Goal: Information Seeking & Learning: Learn about a topic

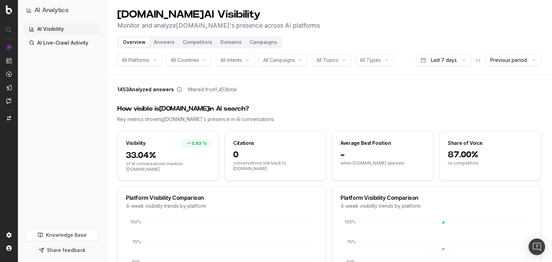
click at [319, 74] on header "[DOMAIN_NAME] AI Visibility Monitor and analyze [DOMAIN_NAME] 's presence acros…" at bounding box center [329, 37] width 446 height 75
click at [143, 60] on span "All Platforms" at bounding box center [136, 60] width 28 height 7
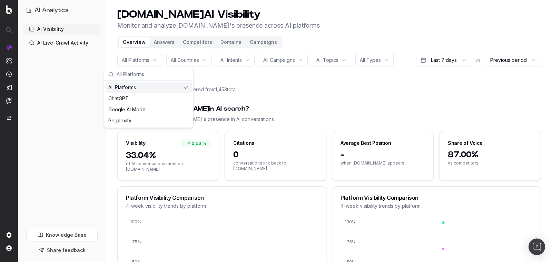
click at [187, 60] on span "All Countries" at bounding box center [185, 60] width 28 height 7
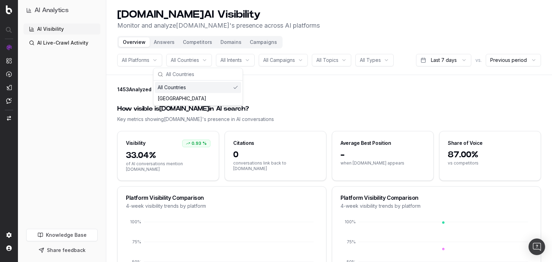
click at [259, 41] on button "Campaigns" at bounding box center [264, 42] width 36 height 10
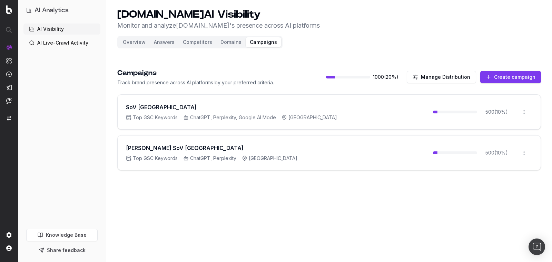
click at [134, 46] on button "Overview" at bounding box center [134, 42] width 31 height 10
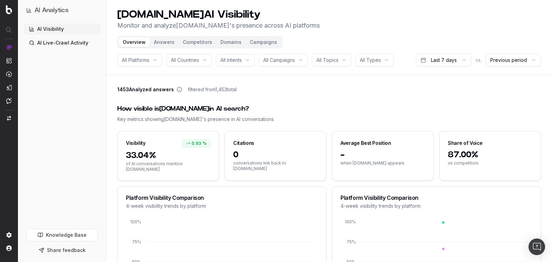
click at [236, 62] on span "All Intents" at bounding box center [231, 60] width 21 height 7
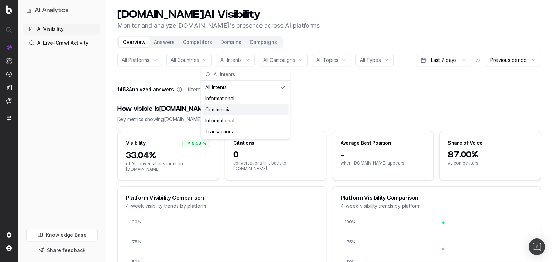
click at [285, 61] on span "All Campaigns" at bounding box center [279, 60] width 32 height 7
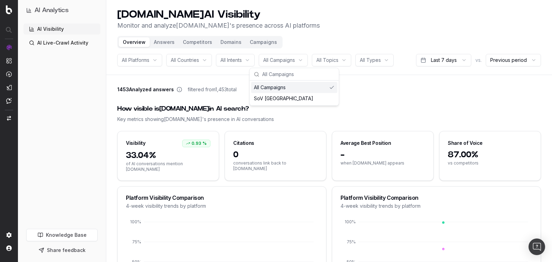
click at [328, 60] on span "All Topics" at bounding box center [328, 60] width 22 height 7
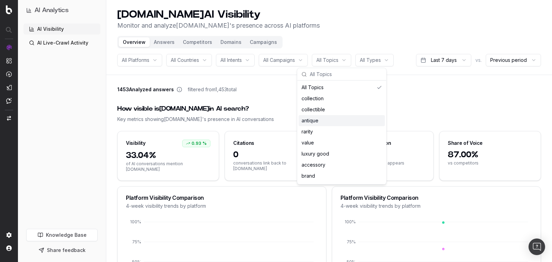
click at [383, 116] on div "Key metrics showing [DOMAIN_NAME] 's presence in AI conversations" at bounding box center [329, 119] width 424 height 7
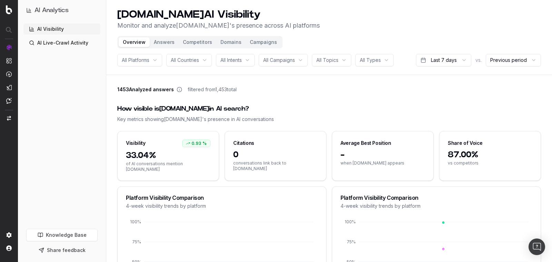
click at [148, 59] on span "All Platforms" at bounding box center [136, 60] width 28 height 7
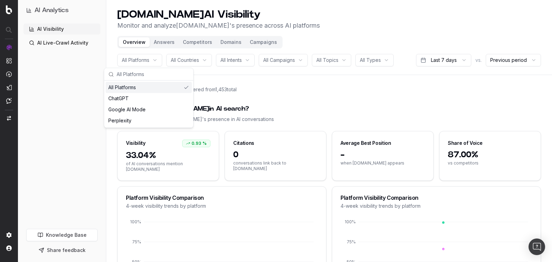
click at [316, 93] on div "1453 Analyzed answers filtered from 1,453 total" at bounding box center [329, 91] width 424 height 10
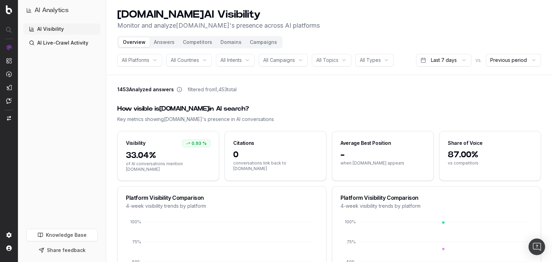
click at [268, 42] on button "Campaigns" at bounding box center [264, 42] width 36 height 10
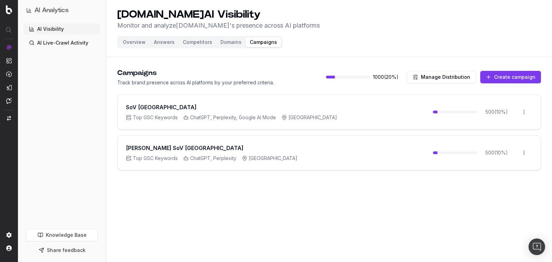
click at [290, 80] on div "Campaigns Track brand presence across AI platforms by your preferred criteria. …" at bounding box center [329, 77] width 424 height 18
click at [132, 46] on button "Overview" at bounding box center [134, 42] width 31 height 10
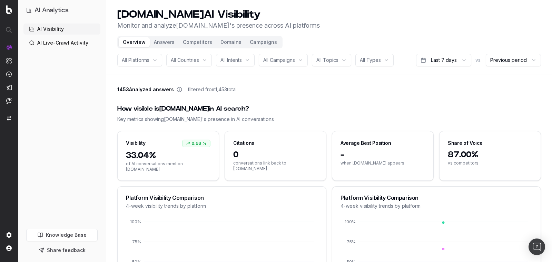
click at [341, 60] on div "All Topics" at bounding box center [331, 60] width 39 height 12
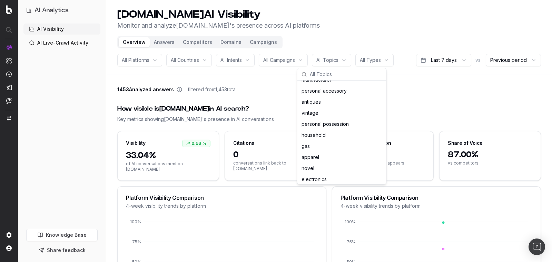
scroll to position [1847, 0]
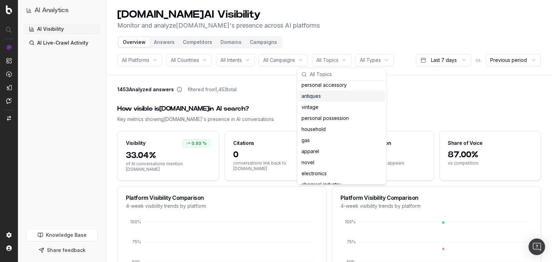
click at [403, 107] on div "How visible is [DOMAIN_NAME] in AI search?" at bounding box center [329, 109] width 424 height 10
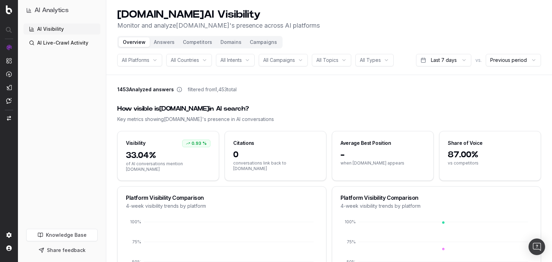
click at [331, 65] on div "All Topics" at bounding box center [331, 60] width 39 height 12
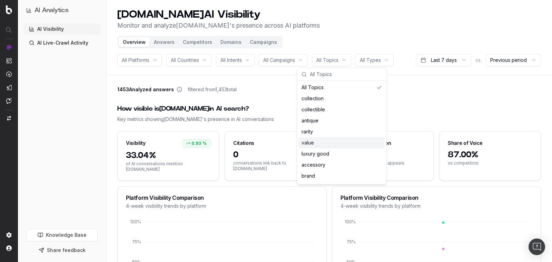
click at [270, 105] on div "How visible is [DOMAIN_NAME] in AI search?" at bounding box center [329, 109] width 424 height 10
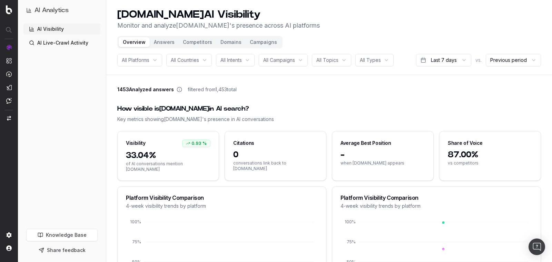
click at [370, 59] on html "AI Analytics AI Visibility AI Live-Crawl Activity Knowledge Base Share feedback…" at bounding box center [276, 131] width 552 height 262
click at [453, 108] on html "AI Analytics AI Visibility AI Live-Crawl Activity Knowledge Base Share feedback…" at bounding box center [276, 131] width 552 height 262
click at [446, 61] on html "AI Analytics AI Visibility AI Live-Crawl Activity Knowledge Base Share feedback…" at bounding box center [276, 131] width 552 height 262
click at [498, 98] on html "AI Analytics AI Visibility AI Live-Crawl Activity Knowledge Base Share feedback…" at bounding box center [276, 131] width 552 height 262
click at [503, 56] on html "AI Analytics AI Visibility AI Live-Crawl Activity Knowledge Base Share feedback…" at bounding box center [276, 131] width 552 height 262
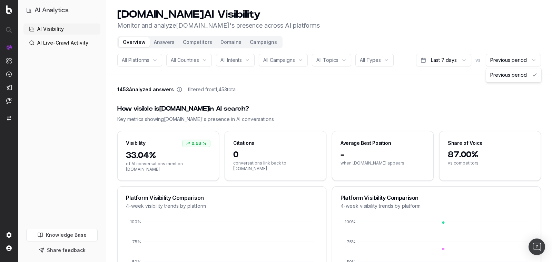
click at [333, 87] on html "AI Analytics AI Visibility AI Live-Crawl Activity Knowledge Base Share feedback…" at bounding box center [276, 131] width 552 height 262
click at [164, 46] on button "Answers" at bounding box center [164, 42] width 29 height 10
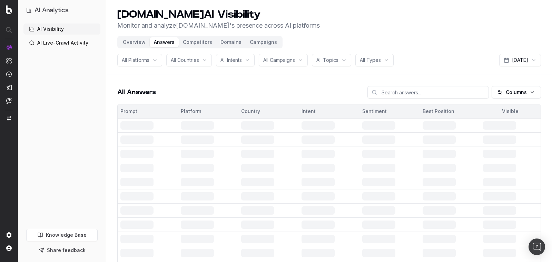
click at [518, 65] on html "AI Analytics AI Visibility AI Live-Crawl Activity Knowledge Base Share feedback…" at bounding box center [276, 131] width 552 height 262
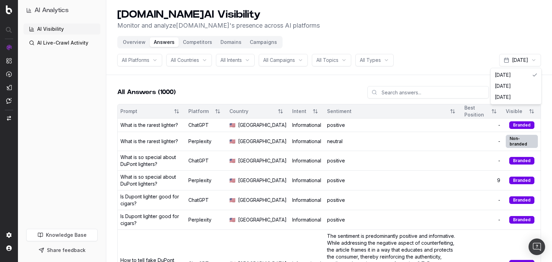
click at [304, 95] on html "AI Analytics AI Visibility AI Live-Crawl Activity Knowledge Base Share feedback…" at bounding box center [276, 131] width 552 height 262
click at [140, 41] on button "Overview" at bounding box center [134, 42] width 31 height 10
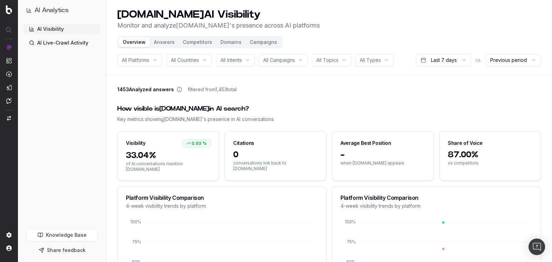
click at [373, 67] on header "[DOMAIN_NAME] AI Visibility Monitor and analyze [DOMAIN_NAME] 's presence acros…" at bounding box center [329, 37] width 446 height 75
click at [380, 58] on html "AI Analytics AI Visibility AI Live-Crawl Activity Knowledge Base Share feedback…" at bounding box center [276, 131] width 552 height 262
click at [204, 98] on html "AI Analytics AI Visibility AI Live-Crawl Activity Knowledge Base Share feedback…" at bounding box center [276, 131] width 552 height 262
click at [170, 48] on header "[DOMAIN_NAME] AI Visibility Monitor and analyze [DOMAIN_NAME] 's presence acros…" at bounding box center [329, 37] width 446 height 75
click at [168, 45] on button "Answers" at bounding box center [164, 42] width 29 height 10
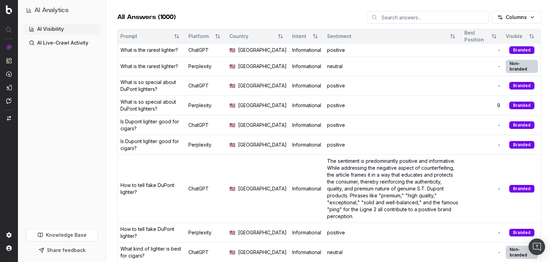
scroll to position [80, 0]
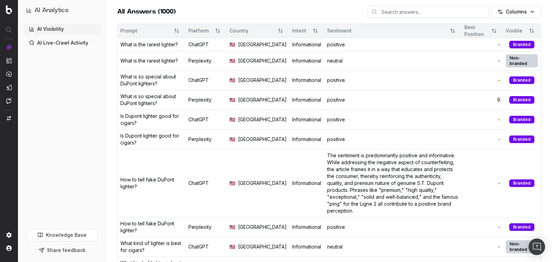
click at [327, 123] on div "positive" at bounding box center [393, 119] width 132 height 7
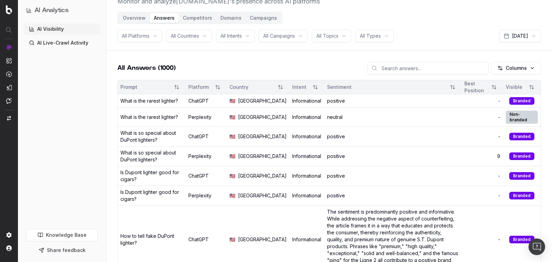
scroll to position [0, 0]
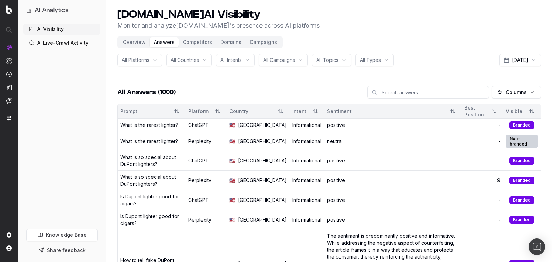
click at [151, 128] on div "What is the rarest lighter?" at bounding box center [149, 124] width 58 height 7
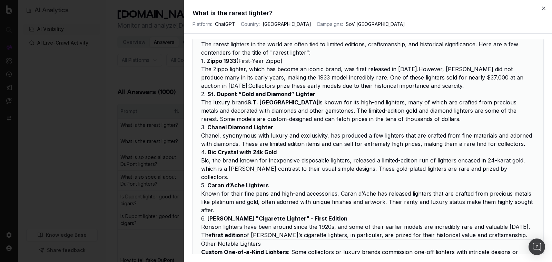
scroll to position [174, 0]
drag, startPoint x: 201, startPoint y: 94, endPoint x: 411, endPoint y: 116, distance: 211.4
click at [411, 116] on div "The rarest lighters in the world are often tied to limited editions, craftsmans…" at bounding box center [368, 184] width 351 height 307
click at [332, 104] on li "The luxury brand S.T. Dupont is known for its high-end lighters, many of which …" at bounding box center [368, 109] width 334 height 25
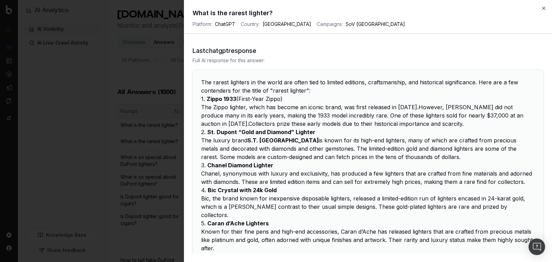
scroll to position [0, 0]
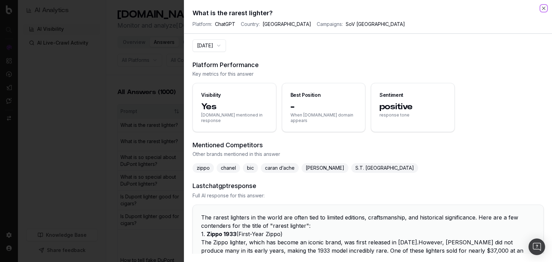
click at [543, 8] on icon "button" at bounding box center [544, 9] width 6 height 6
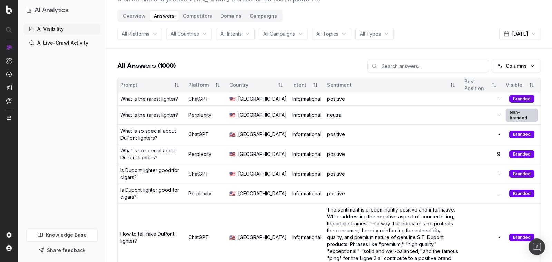
scroll to position [20, 0]
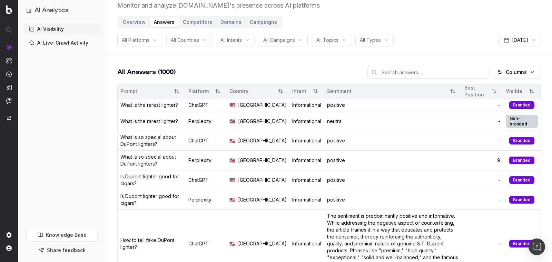
click at [131, 20] on button "Overview" at bounding box center [134, 22] width 31 height 10
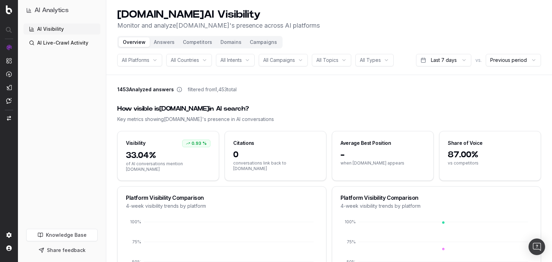
click at [156, 42] on button "Answers" at bounding box center [164, 42] width 29 height 10
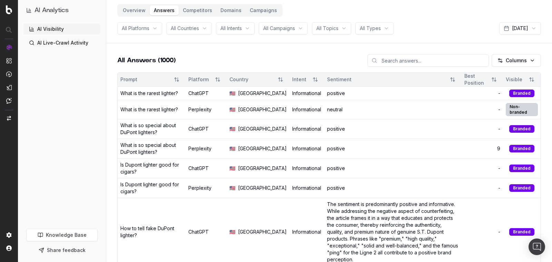
scroll to position [0, 0]
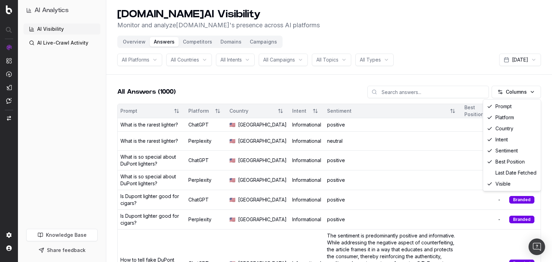
click at [511, 93] on html "AI Analytics AI Visibility AI Live-Crawl Activity Knowledge Base Share feedback…" at bounding box center [276, 131] width 552 height 262
click at [347, 82] on html "AI Analytics AI Visibility AI Live-Crawl Activity Knowledge Base Share feedback…" at bounding box center [276, 131] width 552 height 262
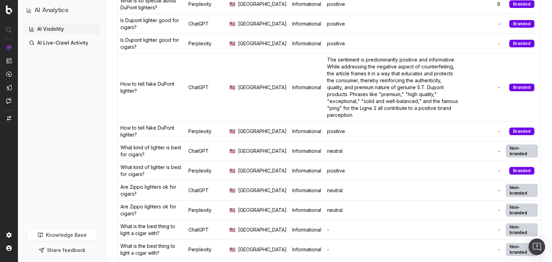
scroll to position [49, 0]
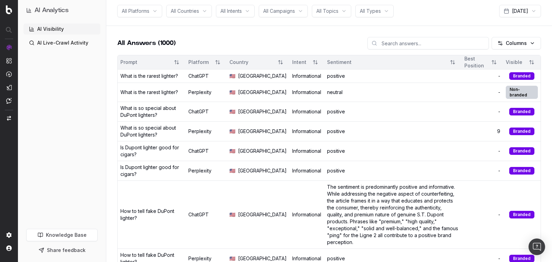
click at [327, 115] on div "positive" at bounding box center [393, 111] width 132 height 7
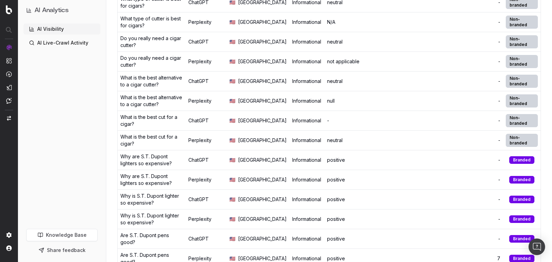
scroll to position [437, 0]
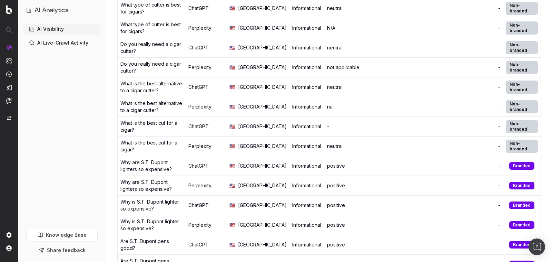
click at [349, 38] on td "N/A" at bounding box center [392, 28] width 137 height 20
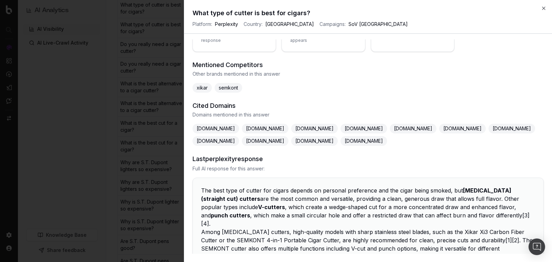
scroll to position [0, 0]
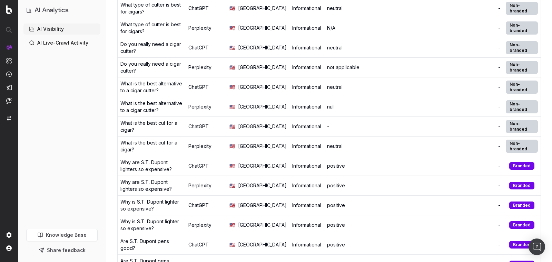
click at [327, 31] on div "N/A" at bounding box center [393, 28] width 132 height 7
click at [290, 38] on td "Informational" at bounding box center [307, 28] width 35 height 20
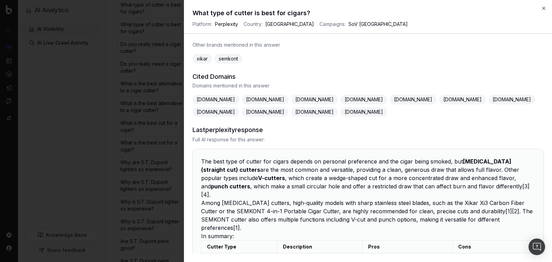
scroll to position [188, 0]
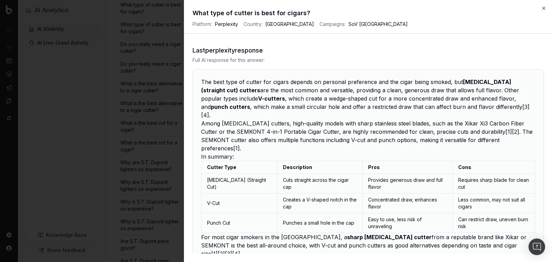
click at [353, 101] on p "The best type of cutter for cigars depends on personal preference and the cigar…" at bounding box center [368, 98] width 334 height 41
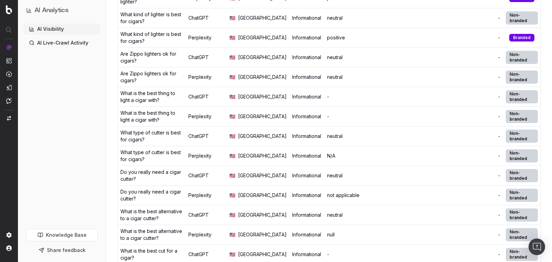
scroll to position [0, 0]
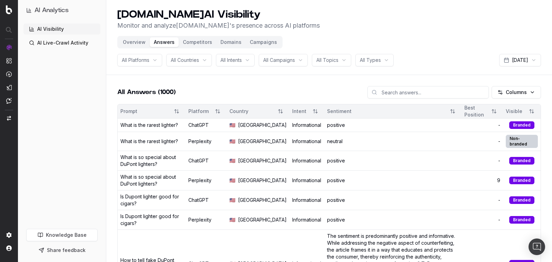
click at [198, 39] on button "Competitors" at bounding box center [198, 42] width 38 height 10
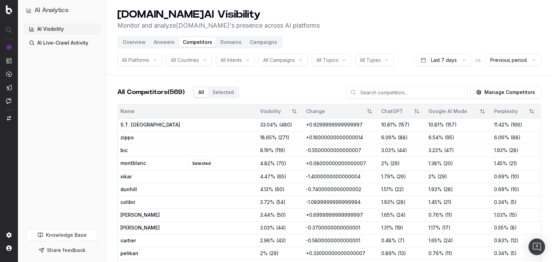
click at [125, 44] on button "Overview" at bounding box center [134, 42] width 31 height 10
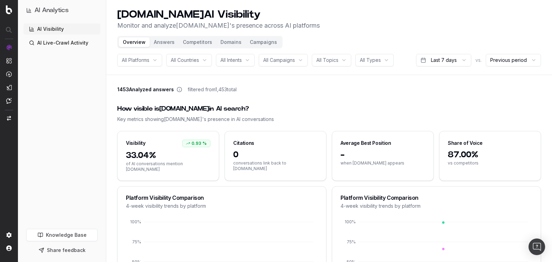
click at [260, 44] on button "Campaigns" at bounding box center [264, 42] width 36 height 10
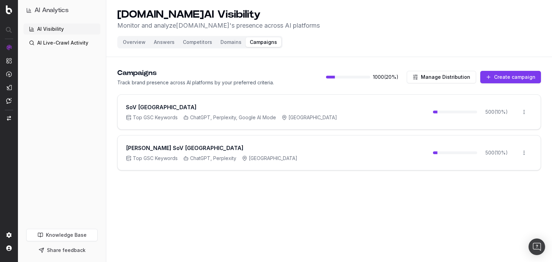
click at [287, 103] on div "SoV [GEOGRAPHIC_DATA]" at bounding box center [231, 107] width 211 height 8
click at [197, 43] on button "Competitors" at bounding box center [198, 42] width 38 height 10
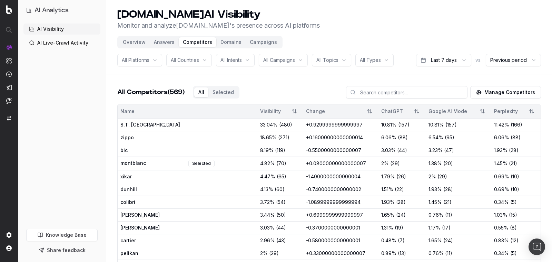
click at [520, 95] on button "Manage Competitors" at bounding box center [505, 92] width 71 height 12
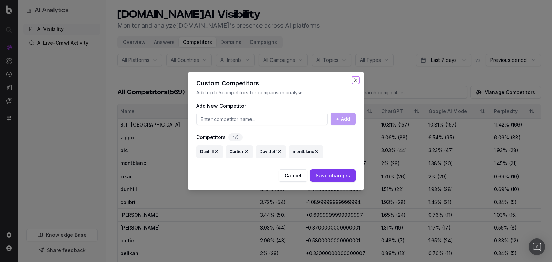
click at [357, 81] on button "Close" at bounding box center [356, 80] width 6 height 6
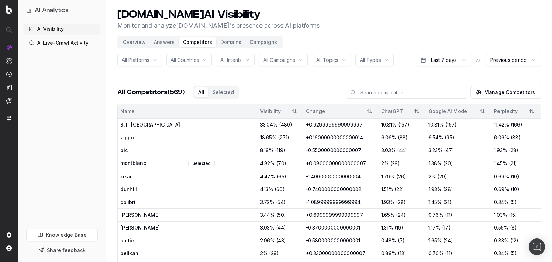
drag, startPoint x: 478, startPoint y: 95, endPoint x: 255, endPoint y: 82, distance: 223.0
click at [132, 43] on button "Overview" at bounding box center [134, 42] width 31 height 10
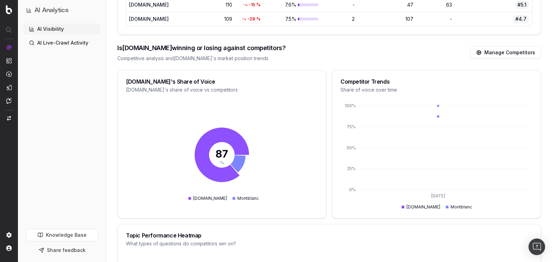
scroll to position [665, 0]
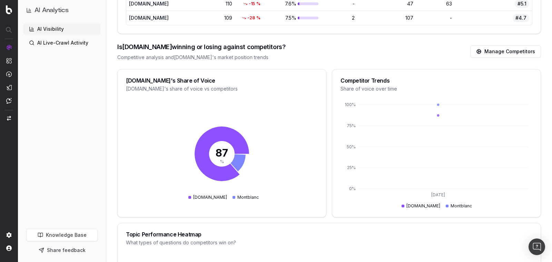
click at [244, 194] on div "Montblanc" at bounding box center [246, 197] width 26 height 6
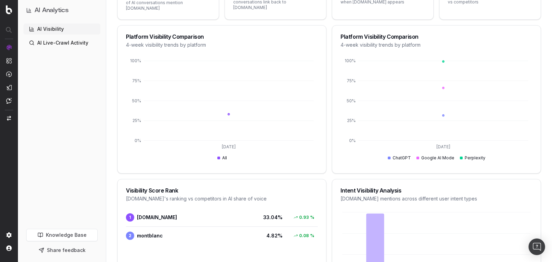
scroll to position [0, 0]
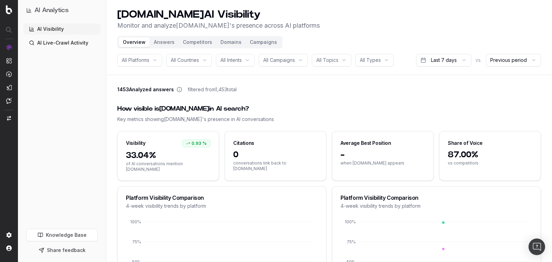
click at [200, 43] on button "Competitors" at bounding box center [198, 42] width 38 height 10
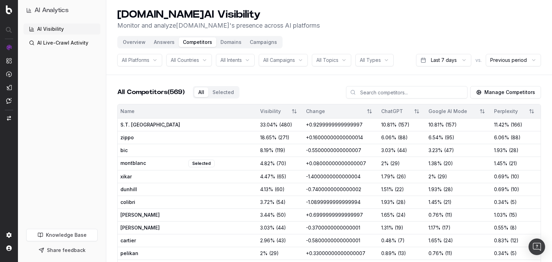
click at [507, 97] on button "Manage Competitors" at bounding box center [505, 92] width 71 height 12
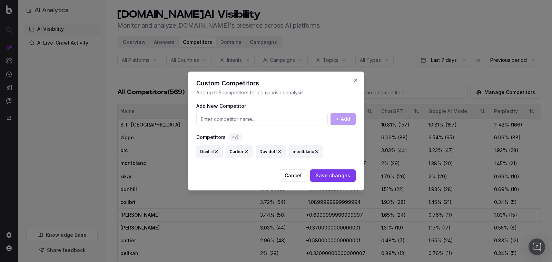
click at [216, 152] on button at bounding box center [217, 151] width 6 height 12
click at [222, 117] on input at bounding box center [262, 119] width 132 height 12
type input "dunhill"
click at [350, 119] on button "+ Add" at bounding box center [343, 119] width 25 height 12
click at [336, 169] on button "Save changes" at bounding box center [333, 175] width 46 height 12
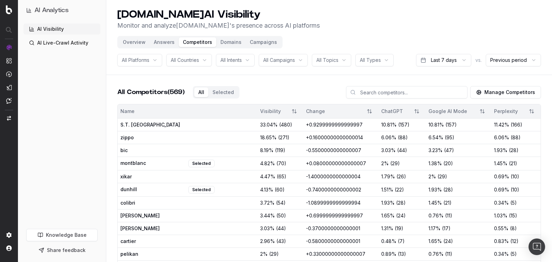
click at [500, 91] on button "Manage Competitors" at bounding box center [505, 92] width 71 height 12
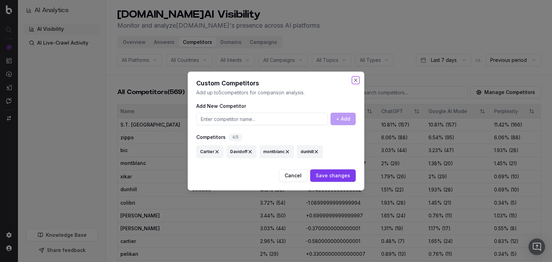
click at [356, 80] on button "Close" at bounding box center [356, 80] width 6 height 6
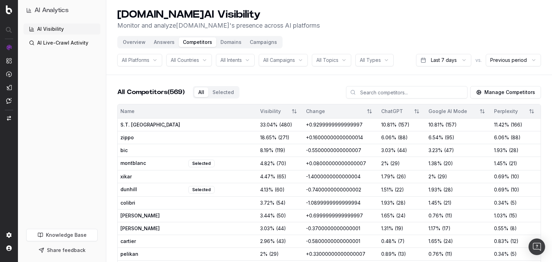
click at [130, 47] on button "Overview" at bounding box center [134, 42] width 31 height 10
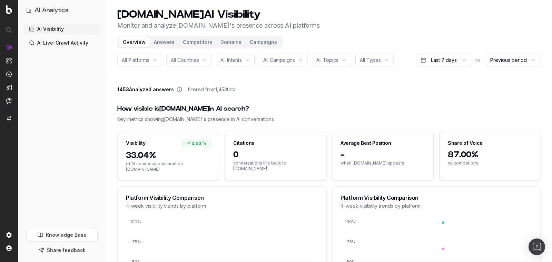
click at [167, 42] on button "Answers" at bounding box center [164, 42] width 29 height 10
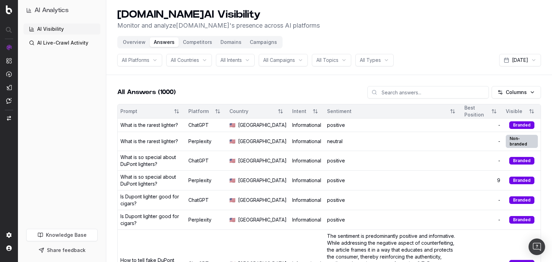
click at [198, 43] on button "Competitors" at bounding box center [198, 42] width 38 height 10
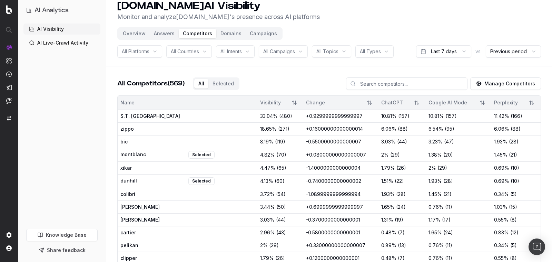
scroll to position [8, 0]
click at [227, 34] on button "Domains" at bounding box center [230, 34] width 29 height 10
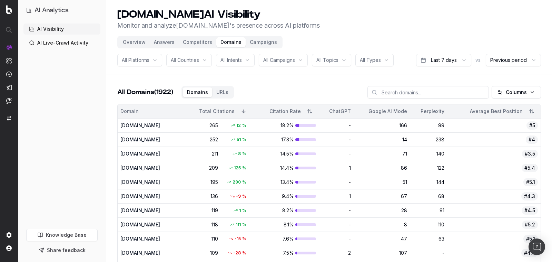
click at [257, 46] on button "Campaigns" at bounding box center [264, 42] width 36 height 10
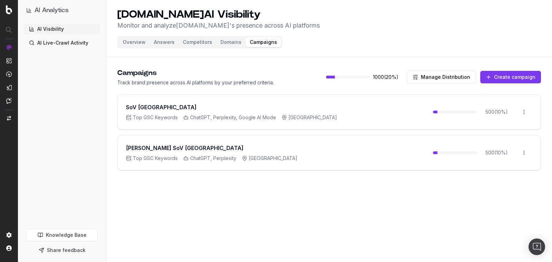
click at [431, 75] on button "Manage Distribution" at bounding box center [441, 77] width 69 height 12
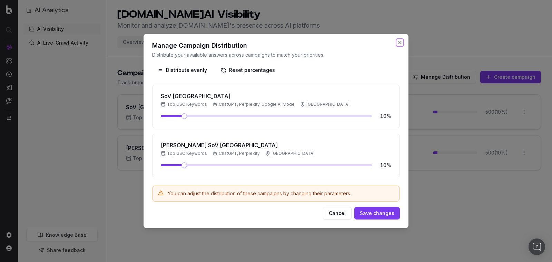
click at [401, 45] on button "Close" at bounding box center [400, 43] width 6 height 6
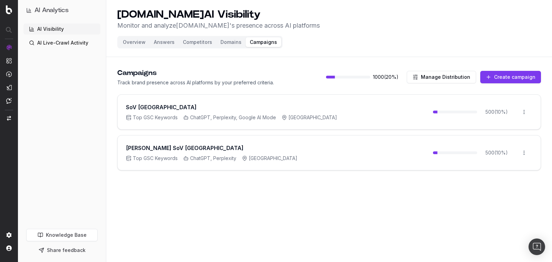
click at [525, 111] on html "AI Analytics AI Visibility AI Live-Crawl Activity Knowledge Base Share feedback…" at bounding box center [276, 131] width 552 height 262
click at [510, 124] on div "Edit campaign" at bounding box center [505, 126] width 52 height 11
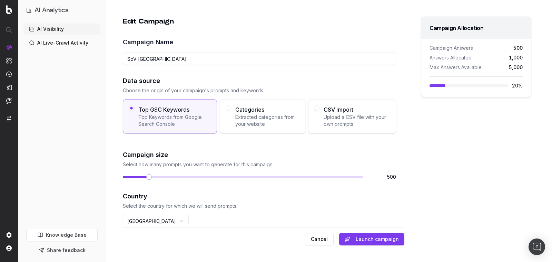
click at [318, 83] on h2 "Data source" at bounding box center [259, 81] width 273 height 10
click at [270, 121] on span "Extracted categories from your website" at bounding box center [267, 121] width 64 height 14
click at [231, 111] on button "Categories Extracted categories from your website" at bounding box center [229, 108] width 6 height 6
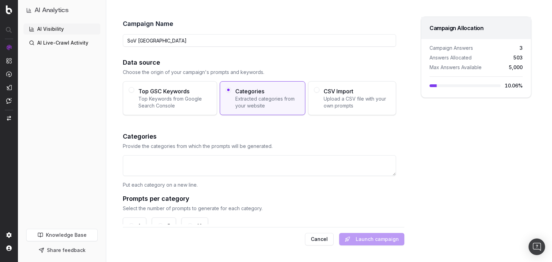
scroll to position [20, 0]
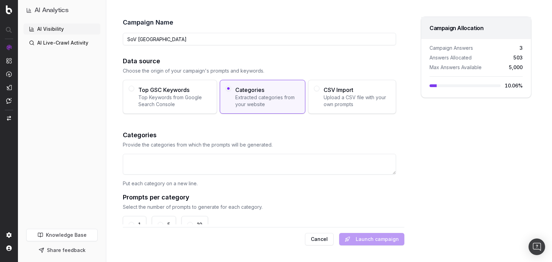
click at [333, 103] on span "Upload a CSV file with your own prompts" at bounding box center [357, 101] width 67 height 14
click at [320, 91] on button "CSV Import Upload a CSV file with your own prompts" at bounding box center [317, 89] width 6 height 6
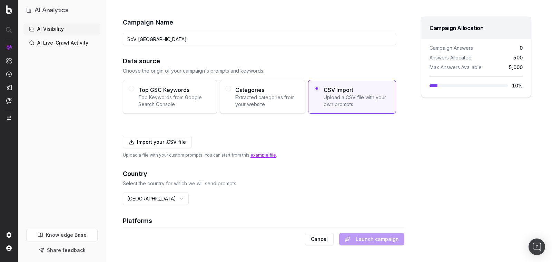
click at [178, 100] on span "Top Keywords from Google Search Console" at bounding box center [174, 101] width 73 height 14
click at [134, 91] on button "Top GSC Keywords Top Keywords from Google Search Console" at bounding box center [132, 89] width 6 height 6
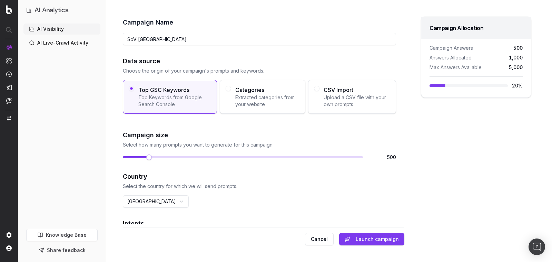
click at [286, 111] on div "Categories Extracted categories from your website" at bounding box center [263, 97] width 86 height 34
click at [231, 91] on button "Categories Extracted categories from your website" at bounding box center [229, 89] width 6 height 6
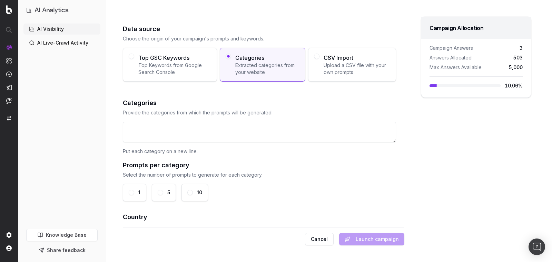
scroll to position [49, 0]
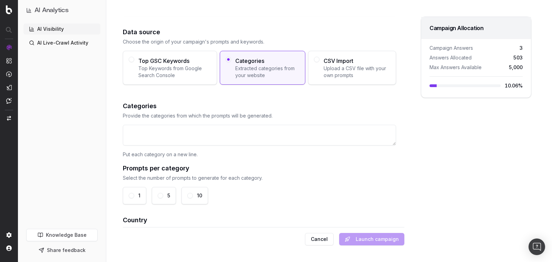
click at [161, 81] on div "Top GSC Keywords Top Keywords from Google Search Console" at bounding box center [170, 68] width 94 height 34
click at [134, 62] on button "Top GSC Keywords Top Keywords from Google Search Console" at bounding box center [132, 60] width 6 height 6
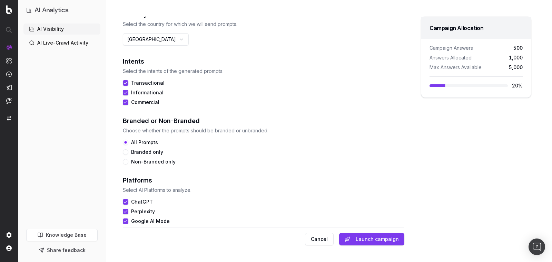
scroll to position [189, 0]
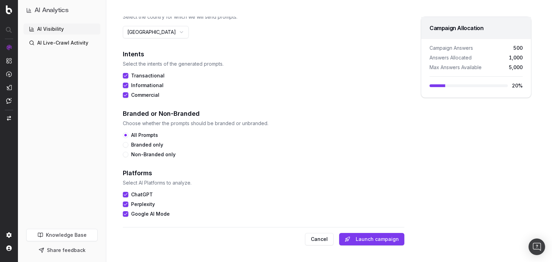
click at [323, 239] on button "Cancel" at bounding box center [319, 239] width 29 height 12
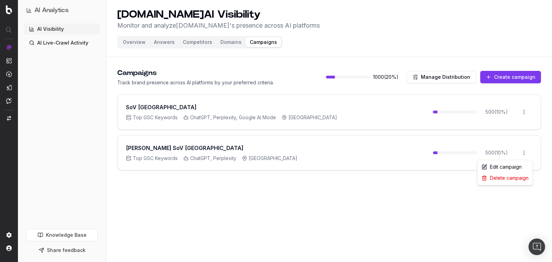
click at [525, 152] on html "AI Analytics AI Visibility AI Live-Crawl Activity Knowledge Base Share feedback…" at bounding box center [276, 131] width 552 height 262
click at [510, 166] on div "Edit campaign" at bounding box center [505, 166] width 52 height 11
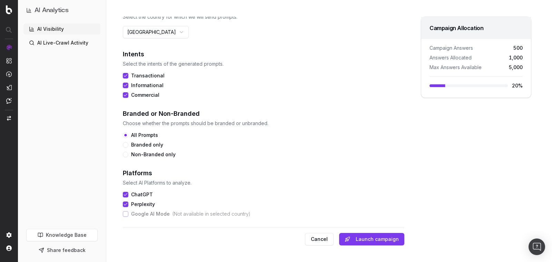
scroll to position [188, 0]
click at [385, 243] on button "Launch campaign" at bounding box center [371, 239] width 65 height 12
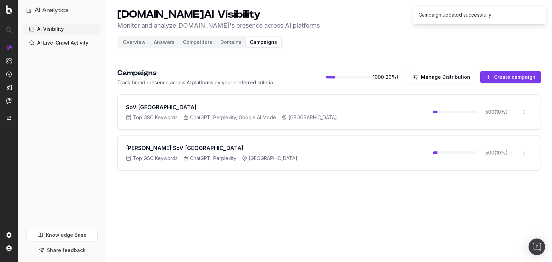
click at [156, 43] on button "Answers" at bounding box center [164, 42] width 29 height 10
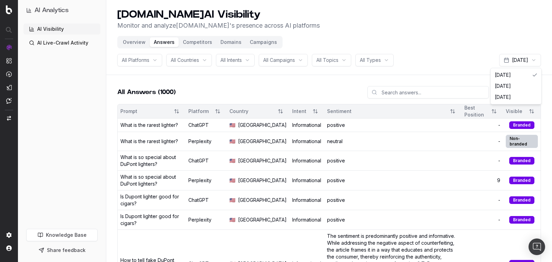
click at [532, 56] on html "AI Analytics AI Visibility AI Live-Crawl Activity Knowledge Base Share feedback…" at bounding box center [276, 131] width 552 height 262
click at [126, 40] on button "Overview" at bounding box center [134, 42] width 31 height 10
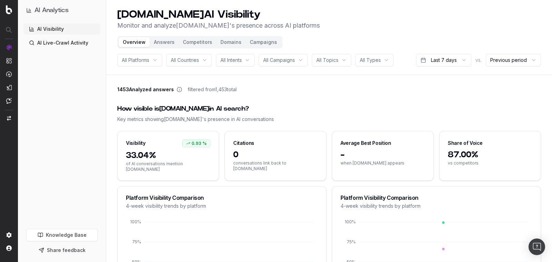
click at [66, 237] on link "Knowledge Base" at bounding box center [61, 235] width 71 height 12
click at [50, 48] on link "AI Live-Crawl Activity" at bounding box center [61, 42] width 77 height 11
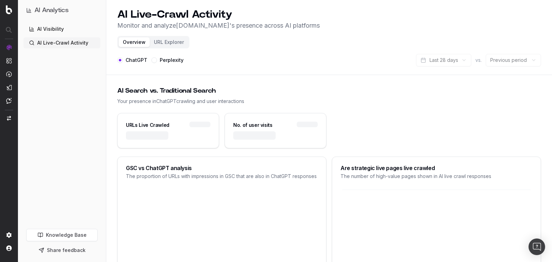
click at [58, 28] on link "AI Visibility" at bounding box center [61, 28] width 77 height 11
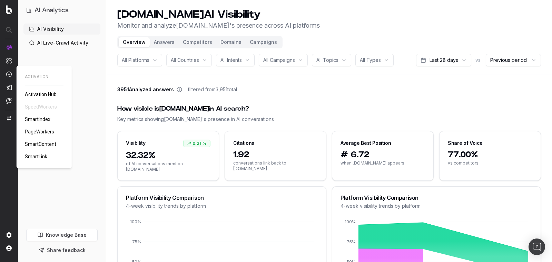
click at [42, 131] on span "PageWorkers" at bounding box center [39, 132] width 29 height 6
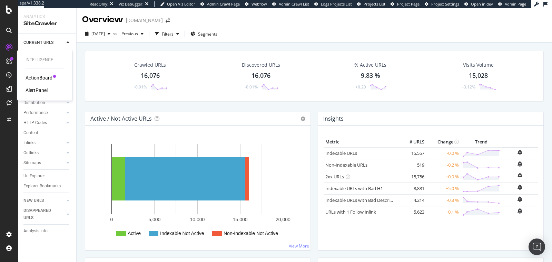
click at [31, 80] on div "ActionBoard" at bounding box center [39, 77] width 27 height 7
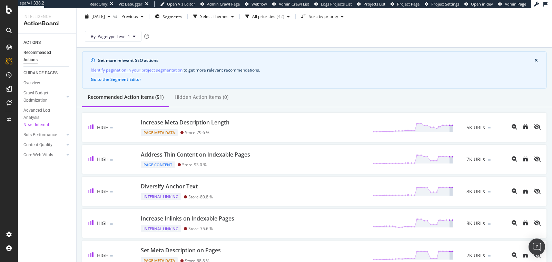
scroll to position [20, 0]
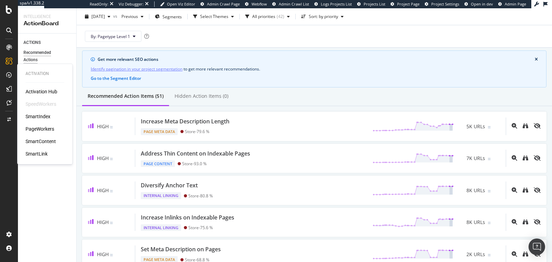
click at [39, 116] on div "SmartIndex" at bounding box center [38, 116] width 25 height 7
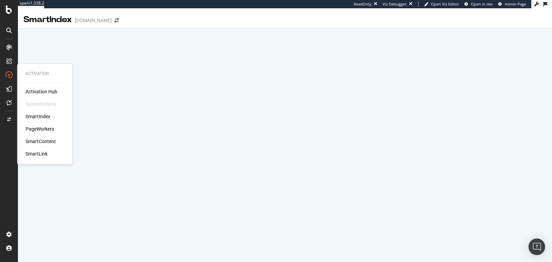
click at [41, 130] on div "PageWorkers" at bounding box center [40, 128] width 29 height 7
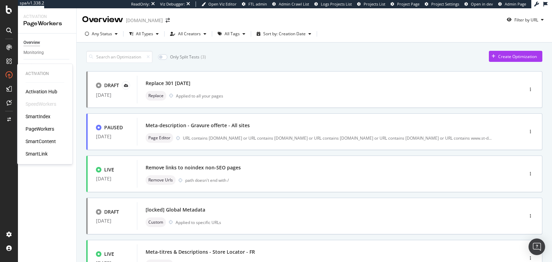
click at [39, 140] on div "SmartContent" at bounding box center [41, 141] width 30 height 7
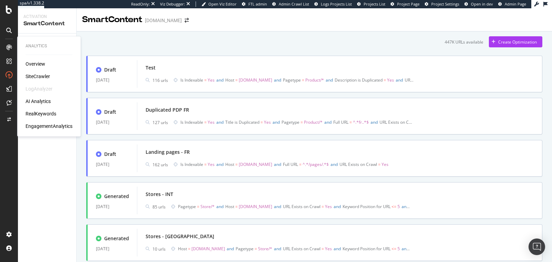
click at [39, 111] on div "RealKeywords" at bounding box center [41, 113] width 31 height 7
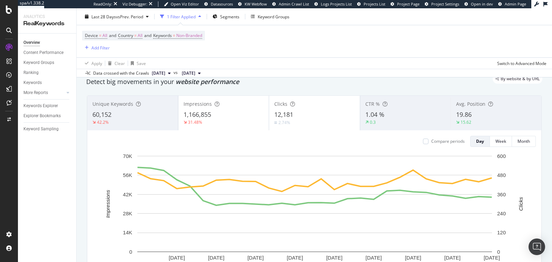
scroll to position [25, 0]
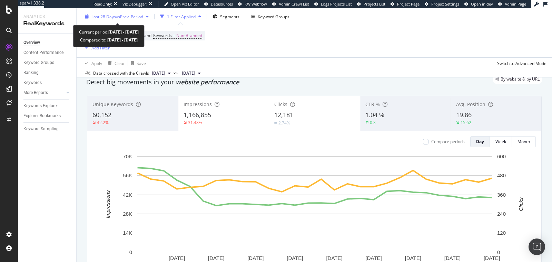
click at [113, 20] on div "Last 28 Days vs Prev. Period" at bounding box center [116, 16] width 69 height 10
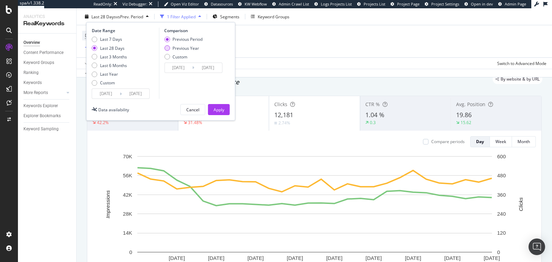
click at [174, 49] on div "Previous Year" at bounding box center [186, 48] width 27 height 6
type input "2024/09/08"
type input "2024/10/05"
click at [215, 107] on div "Apply" at bounding box center [219, 109] width 11 height 6
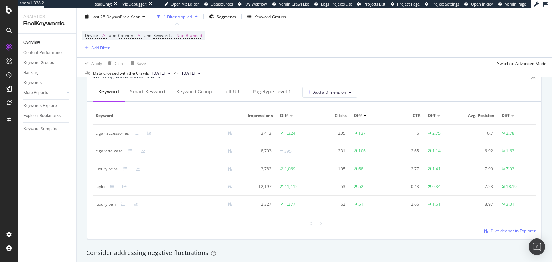
scroll to position [634, 0]
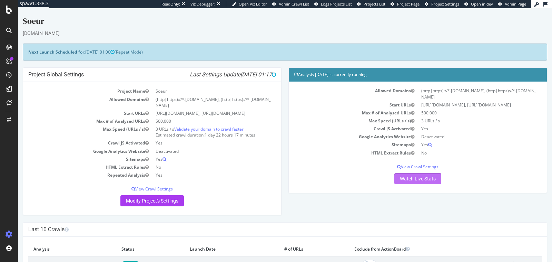
click at [406, 173] on link "Watch Live Stats" at bounding box center [418, 178] width 47 height 11
